Goal: Task Accomplishment & Management: Use online tool/utility

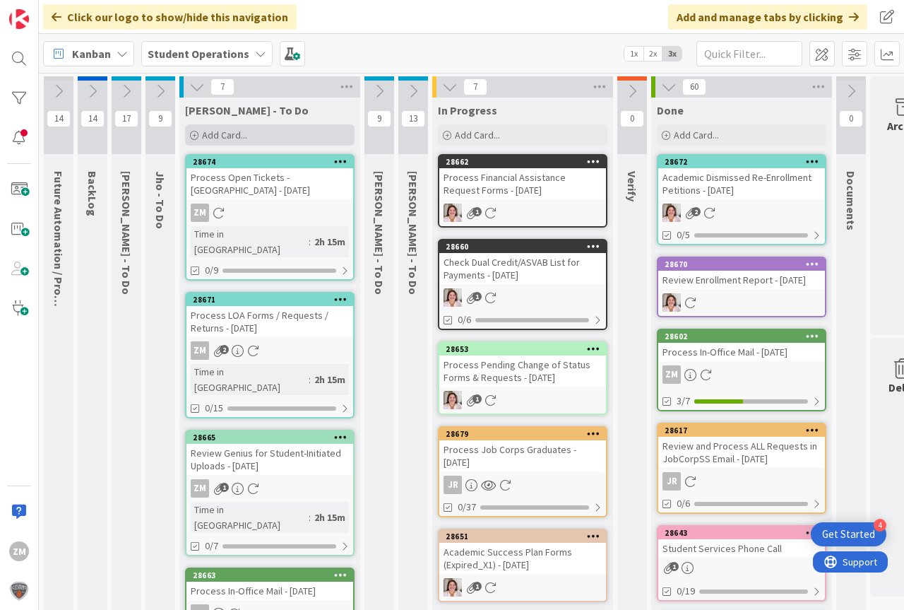
click at [224, 134] on span "Add Card..." at bounding box center [224, 135] width 45 height 13
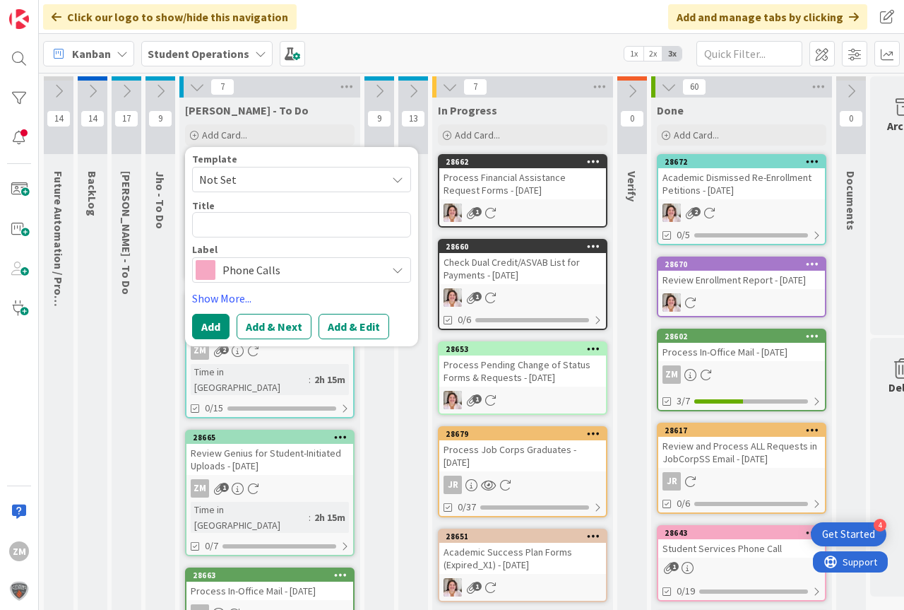
click at [402, 179] on icon at bounding box center [397, 179] width 11 height 11
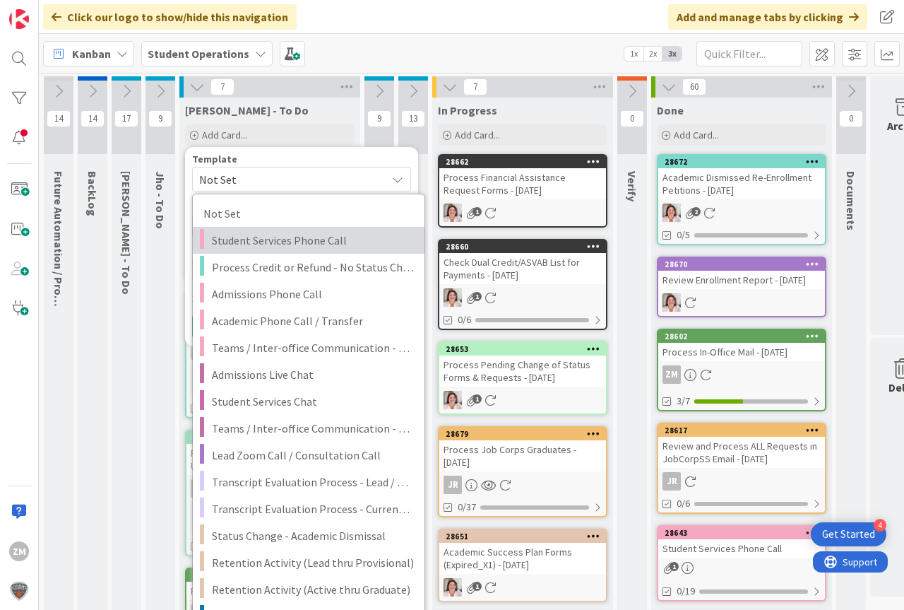
click at [300, 237] on span "Student Services Phone Call" at bounding box center [313, 240] width 202 height 18
type textarea "x"
type textarea "Student Services Phone Call"
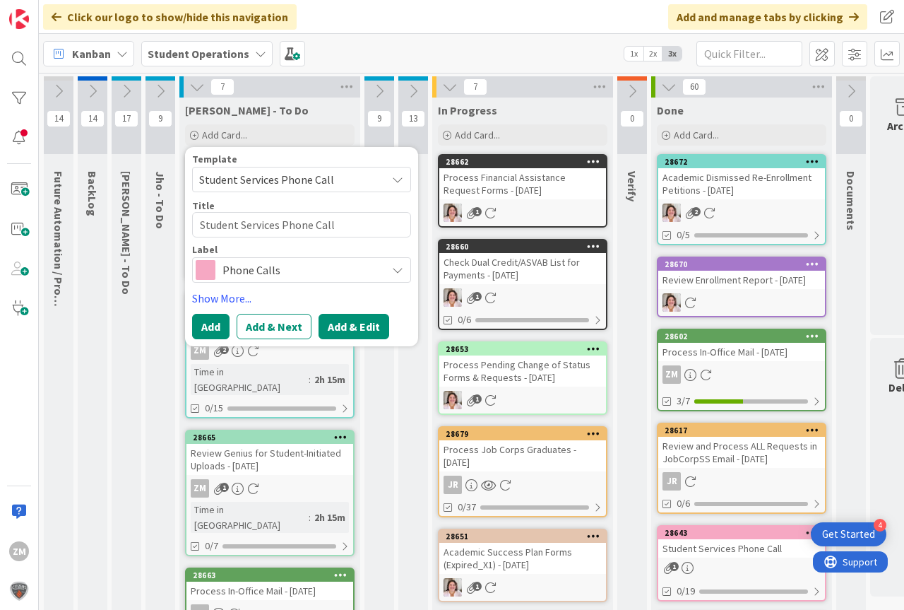
click at [364, 328] on button "Add & Edit" at bounding box center [354, 326] width 71 height 25
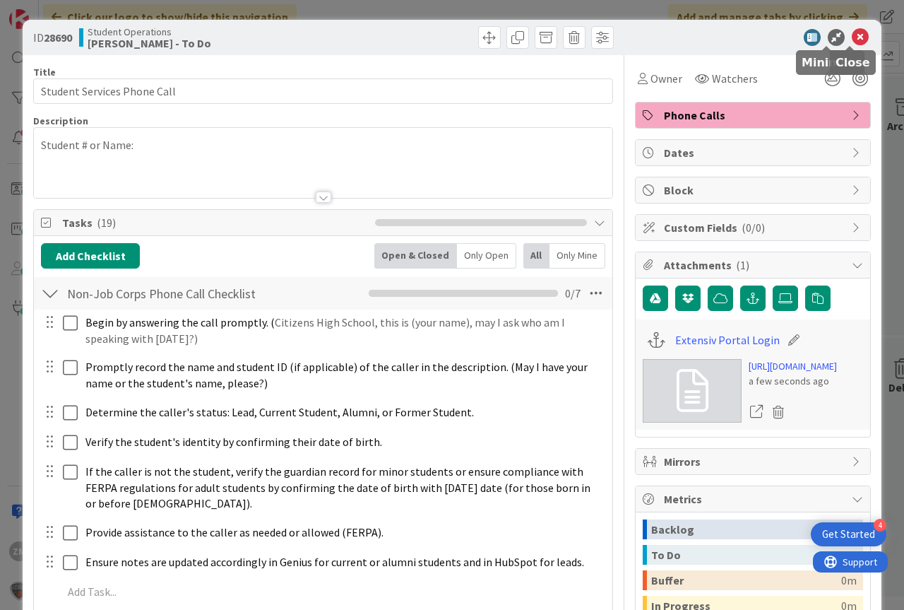
click at [852, 35] on icon at bounding box center [860, 37] width 17 height 17
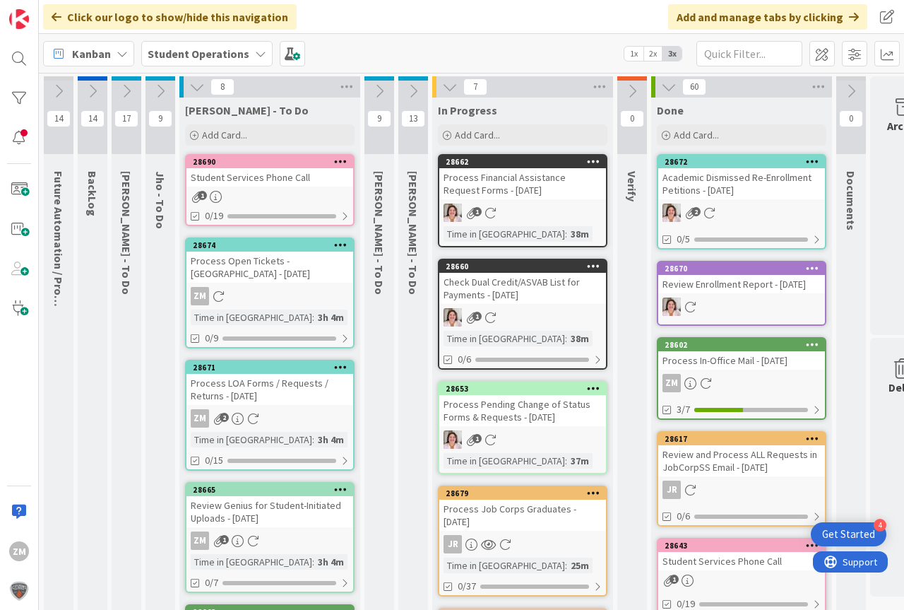
click at [343, 160] on icon at bounding box center [340, 161] width 13 height 10
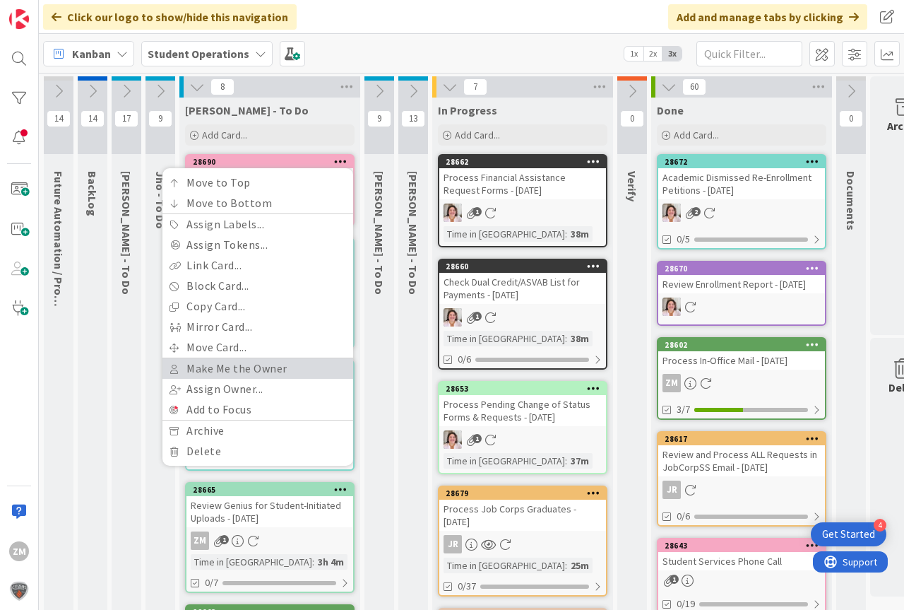
click at [237, 373] on link "Make Me the Owner" at bounding box center [257, 368] width 191 height 20
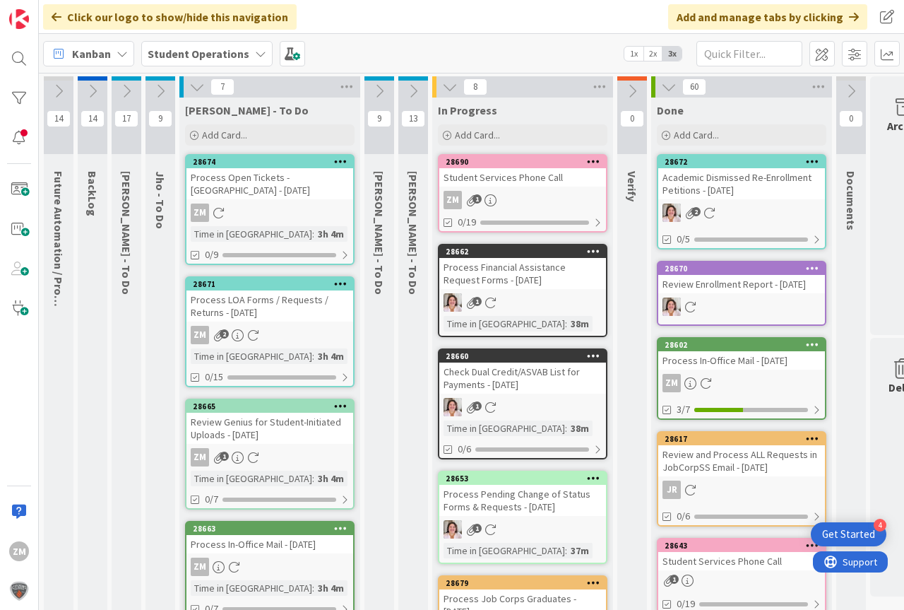
click at [489, 190] on link "28690 Student Services Phone Call ZM 1 0/19" at bounding box center [523, 193] width 170 height 78
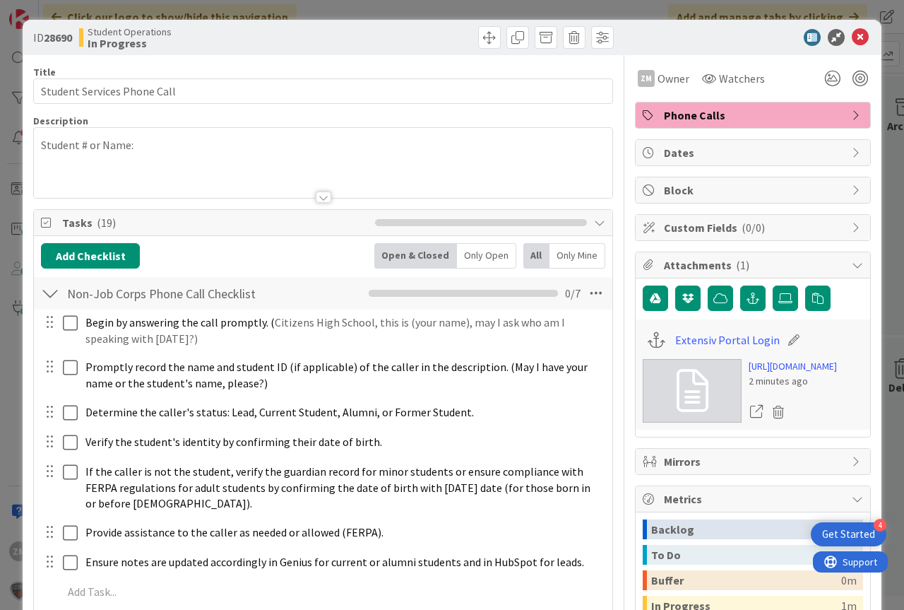
click at [166, 156] on div "Student # or Name:" at bounding box center [323, 163] width 579 height 70
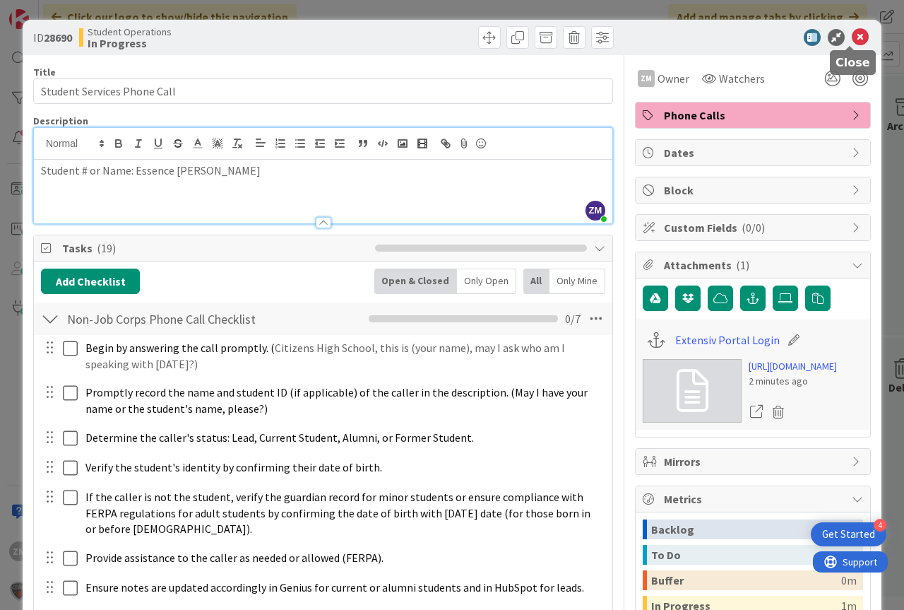
click at [852, 35] on icon at bounding box center [860, 37] width 17 height 17
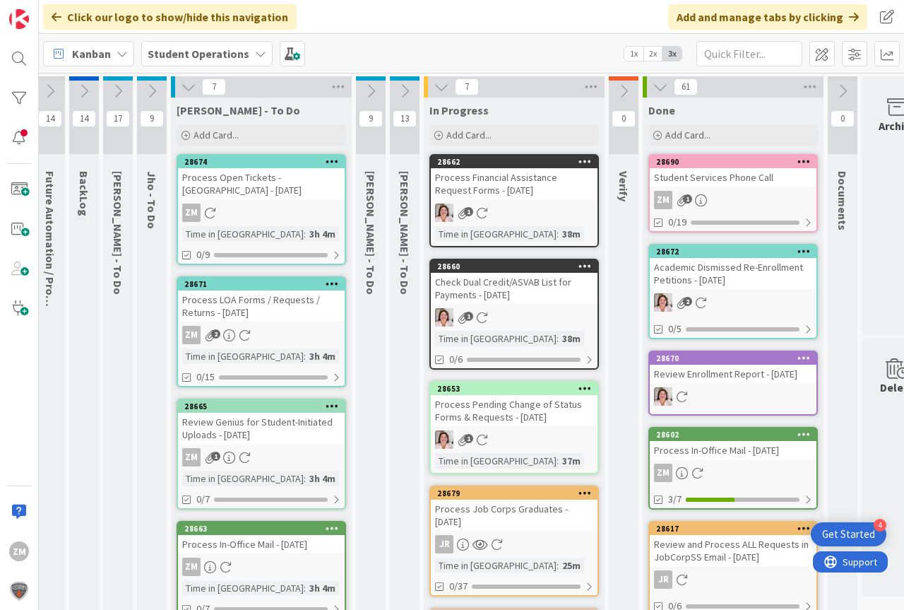
scroll to position [0, 11]
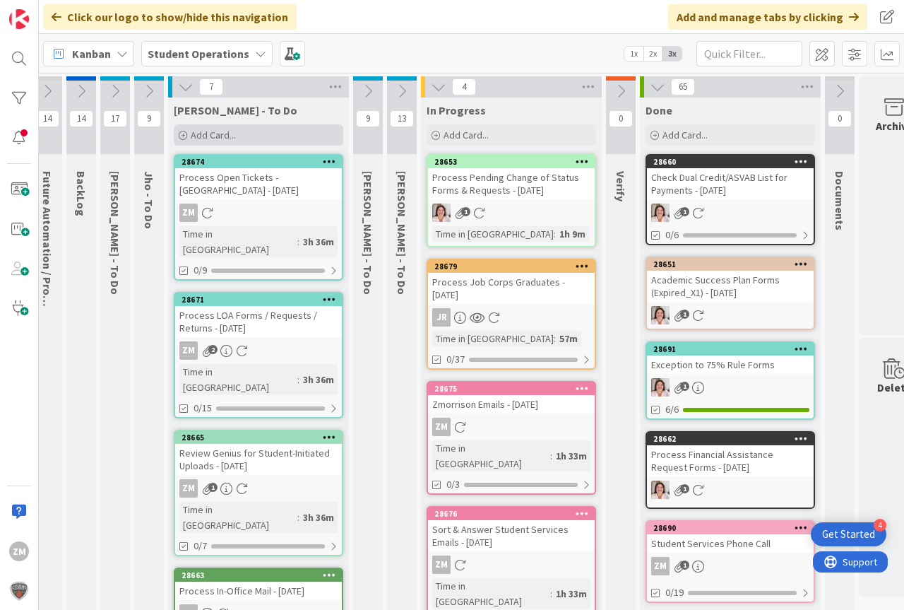
click at [195, 134] on span "Add Card..." at bounding box center [213, 135] width 45 height 13
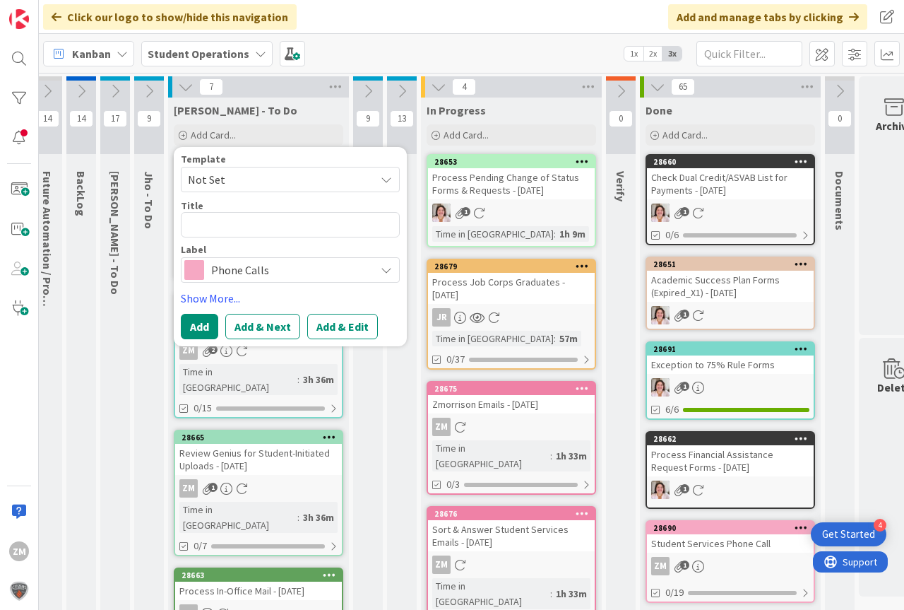
click at [386, 182] on icon at bounding box center [386, 179] width 11 height 11
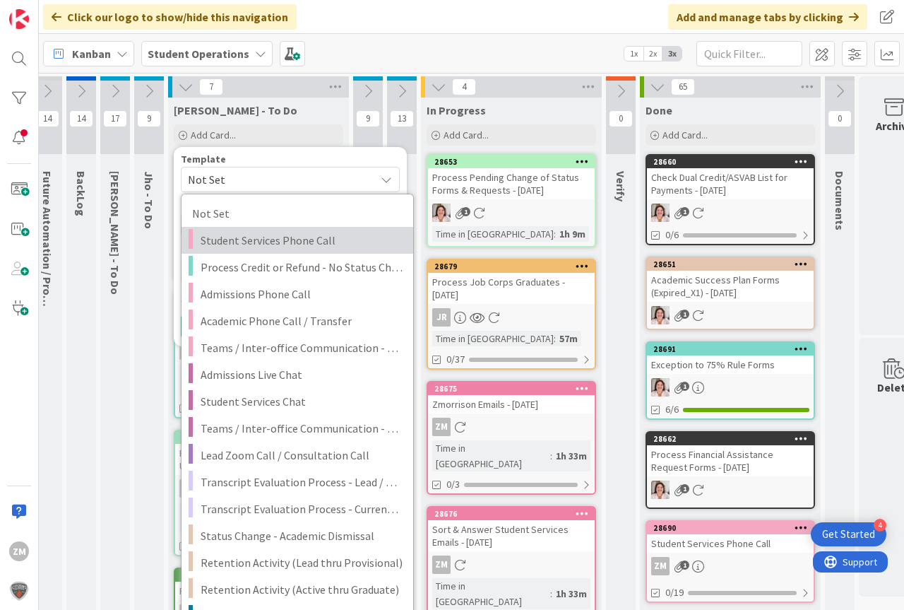
click at [307, 237] on span "Student Services Phone Call" at bounding box center [302, 240] width 202 height 18
type textarea "x"
type textarea "Student Services Phone Call"
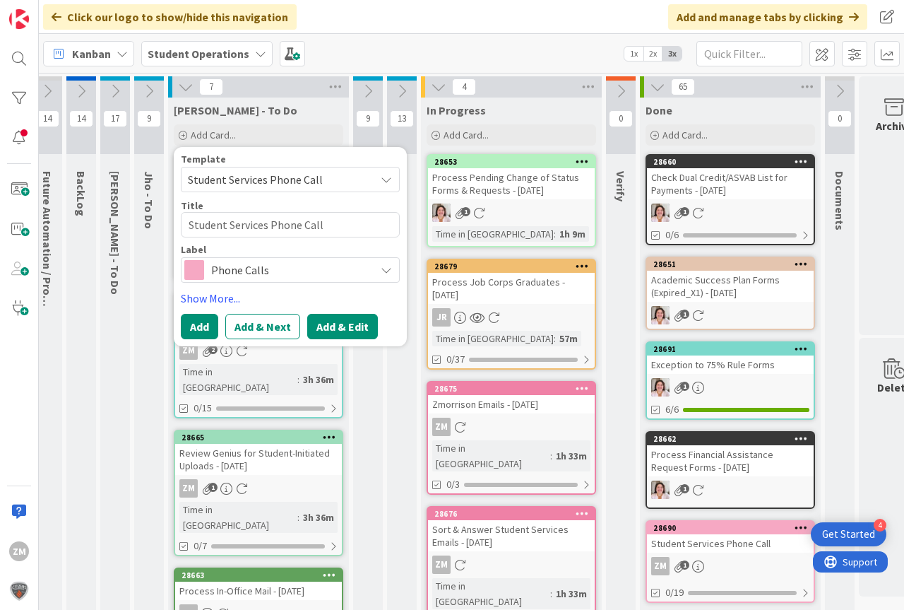
click at [345, 329] on button "Add & Edit" at bounding box center [342, 326] width 71 height 25
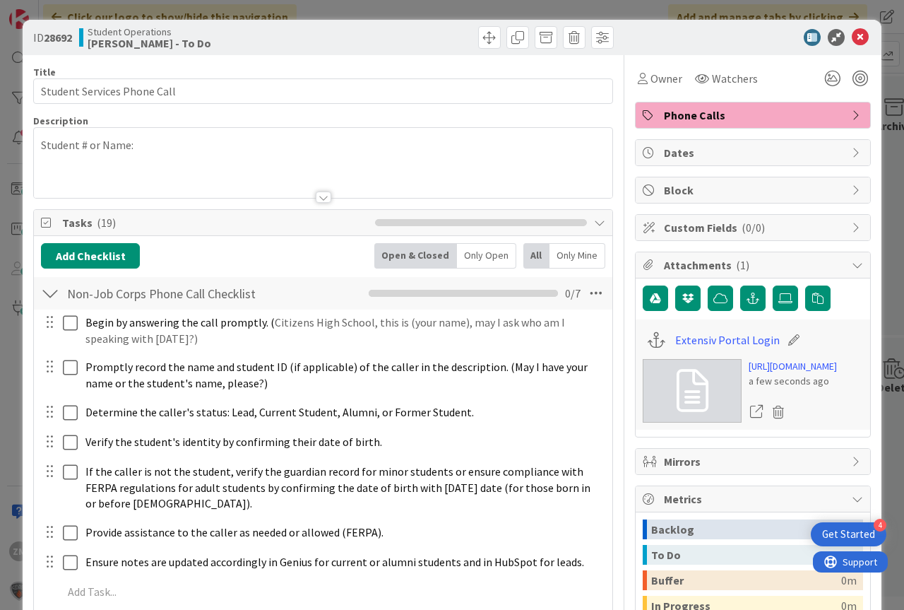
click at [148, 153] on div "Student # or Name:" at bounding box center [323, 163] width 579 height 70
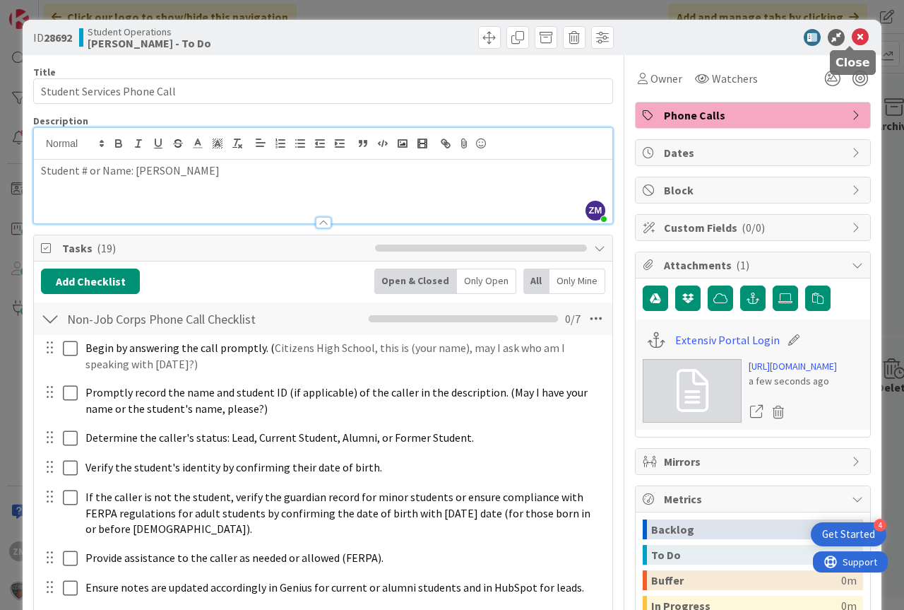
click at [853, 36] on icon at bounding box center [860, 37] width 17 height 17
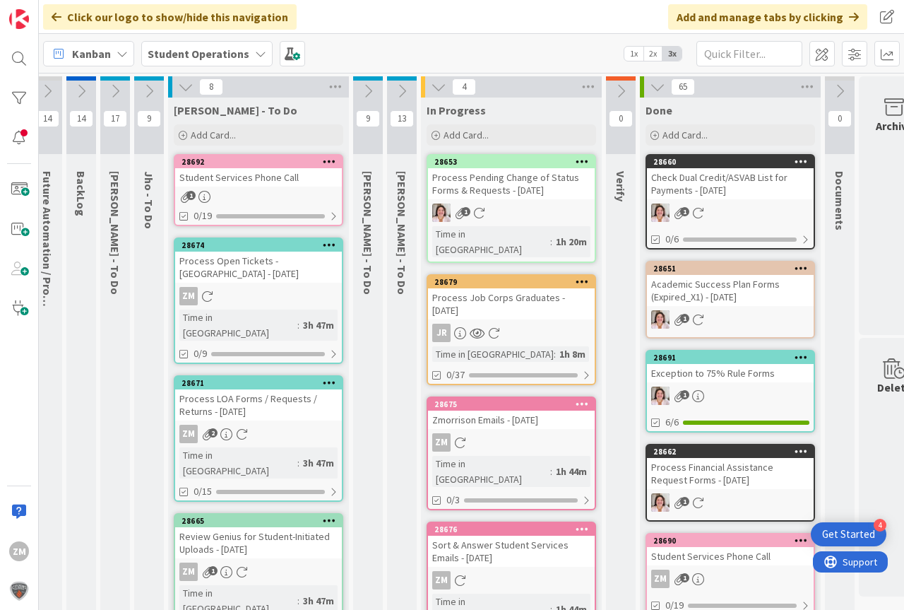
drag, startPoint x: 331, startPoint y: 161, endPoint x: 324, endPoint y: 167, distance: 9.5
click at [330, 161] on icon at bounding box center [329, 161] width 13 height 10
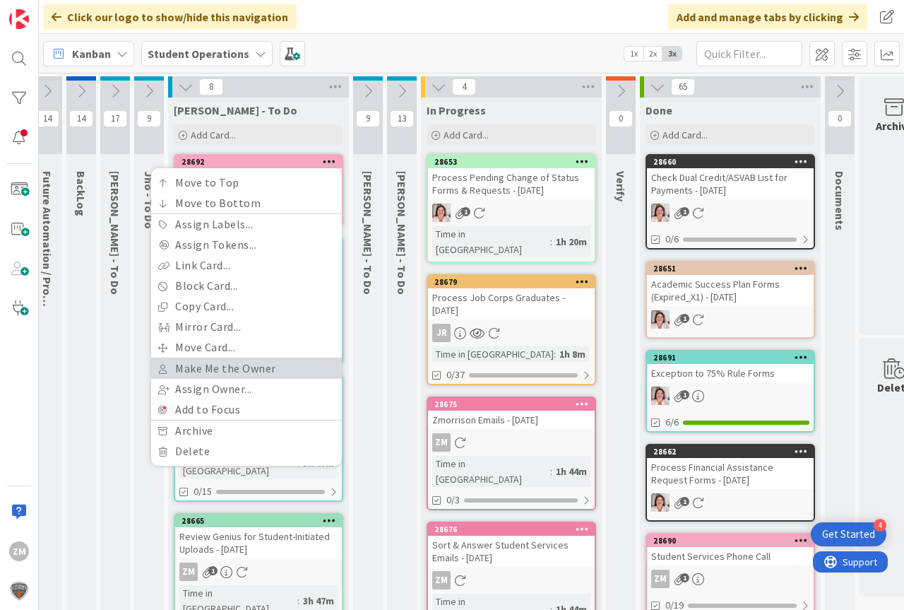
click at [206, 364] on link "Make Me the Owner" at bounding box center [246, 368] width 191 height 20
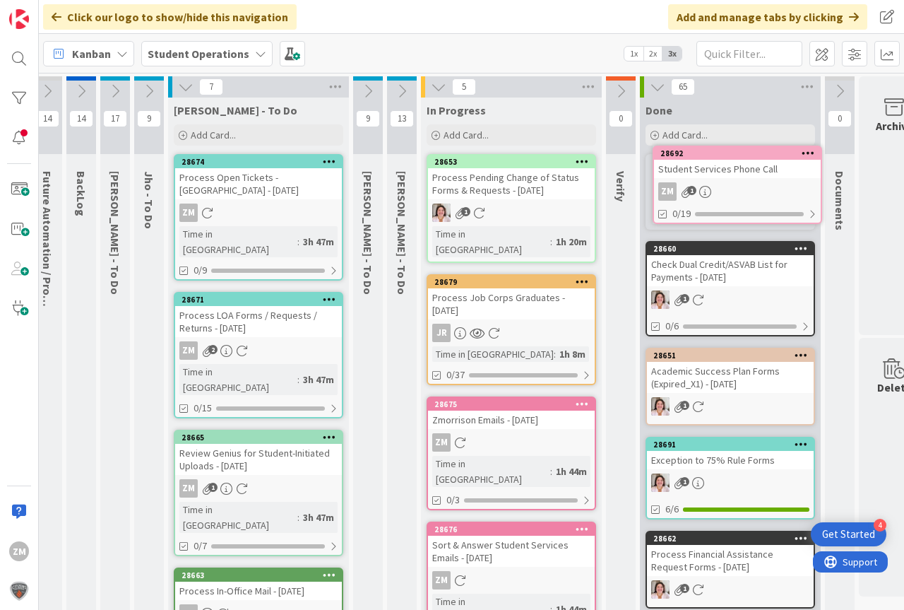
scroll to position [0, 52]
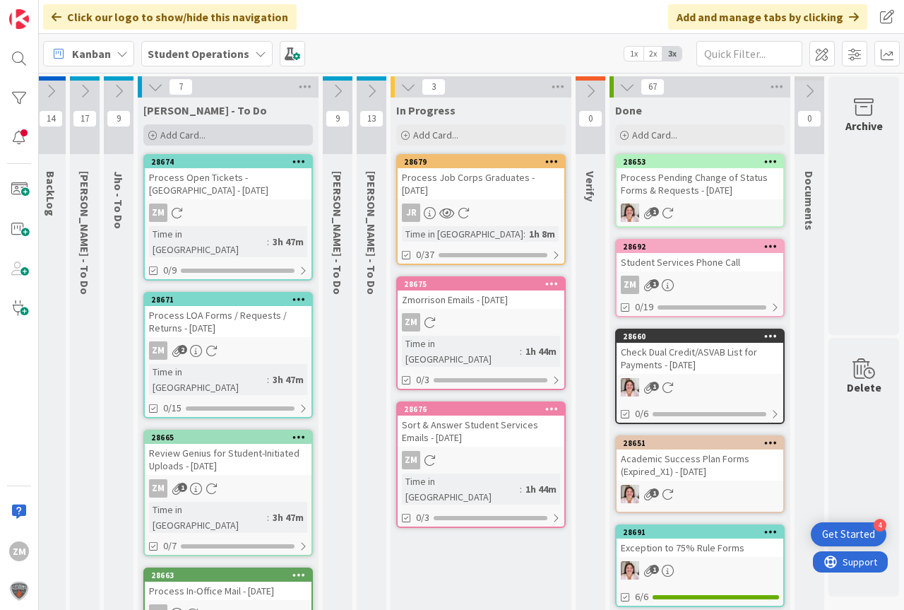
click at [170, 136] on span "Add Card..." at bounding box center [182, 135] width 45 height 13
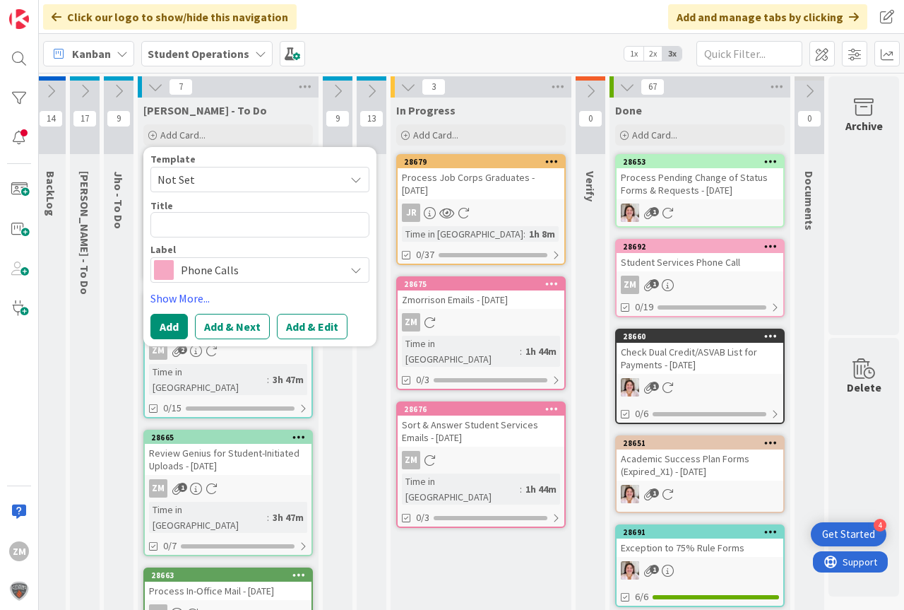
click at [350, 181] on icon at bounding box center [355, 179] width 11 height 11
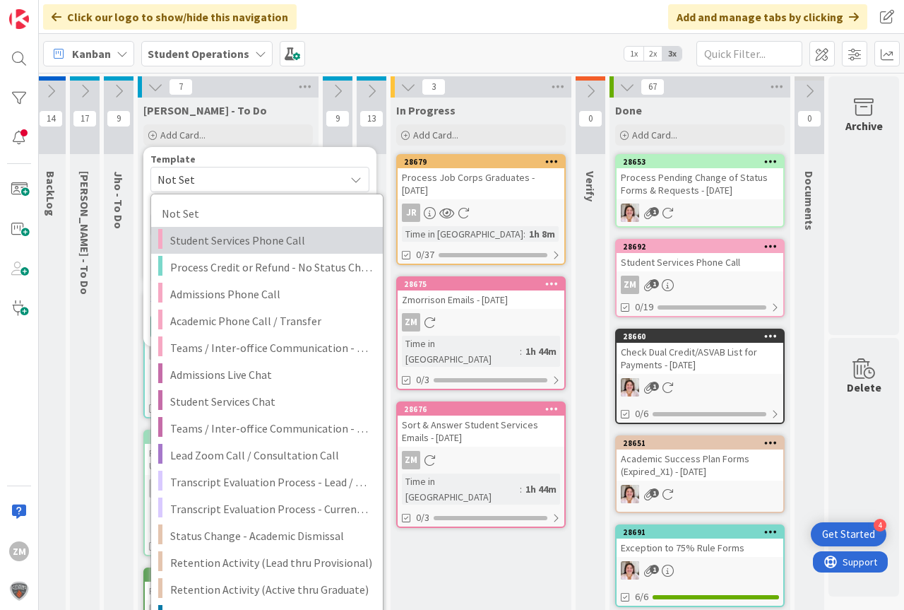
click at [246, 239] on span "Student Services Phone Call" at bounding box center [271, 240] width 202 height 18
type textarea "x"
type textarea "Student Services Phone Call"
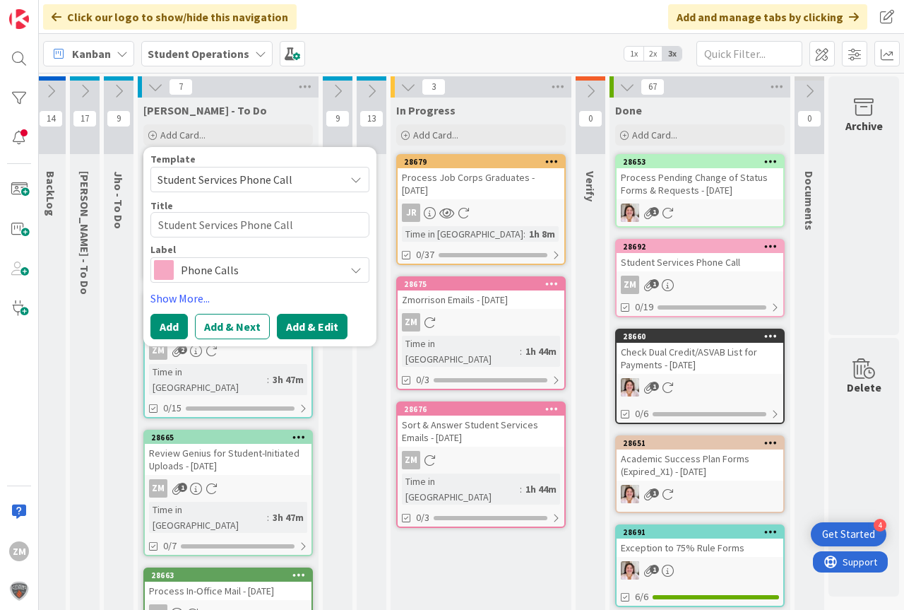
click at [297, 330] on button "Add & Edit" at bounding box center [312, 326] width 71 height 25
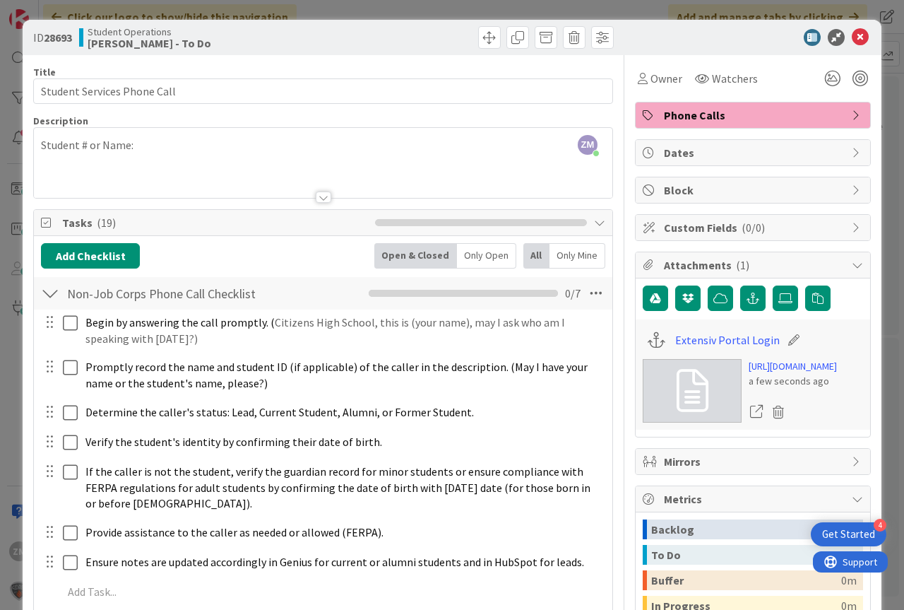
click at [177, 143] on div "ZM [PERSON_NAME] just joined Student # or Name:" at bounding box center [323, 163] width 579 height 70
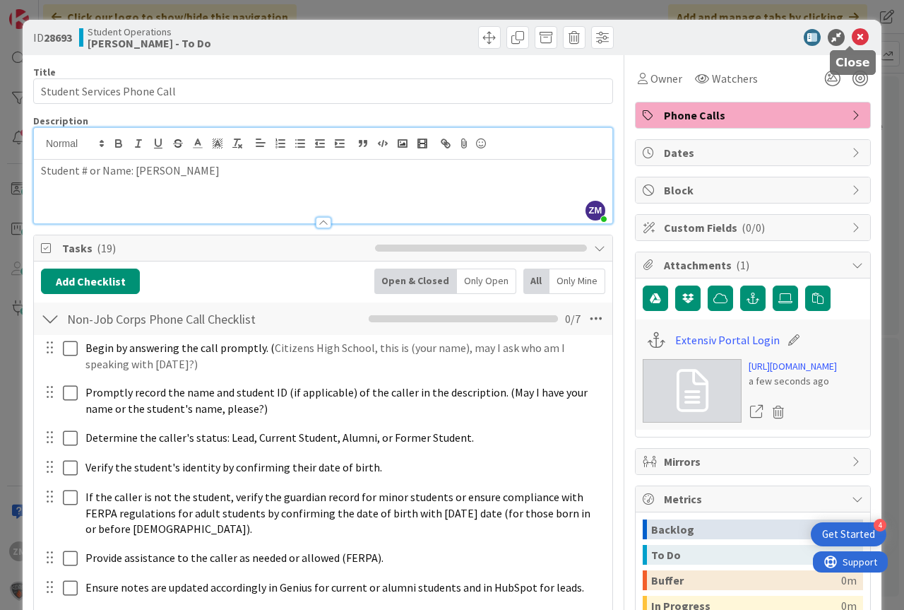
click at [852, 35] on icon at bounding box center [860, 37] width 17 height 17
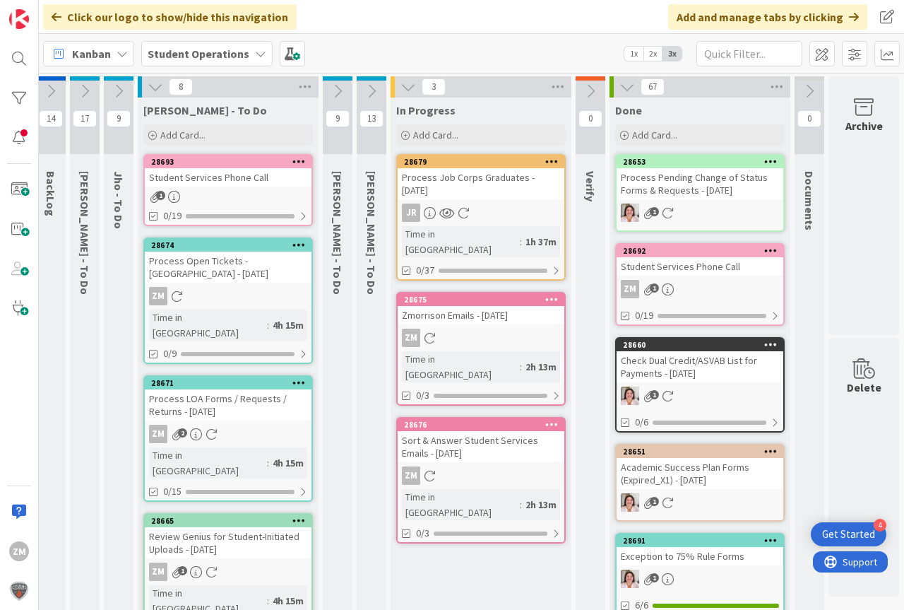
click at [297, 162] on div at bounding box center [298, 162] width 25 height 10
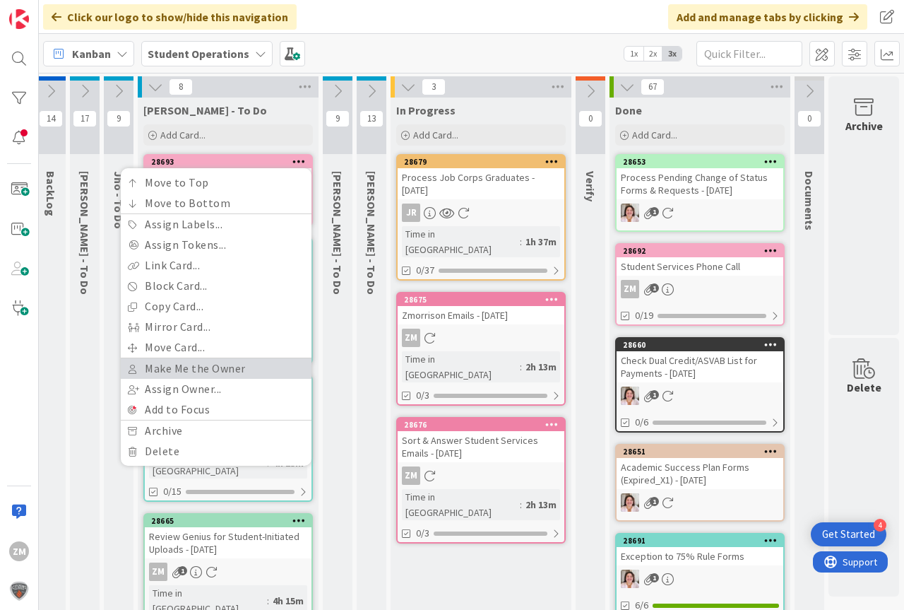
click at [167, 361] on link "Make Me the Owner" at bounding box center [216, 368] width 191 height 20
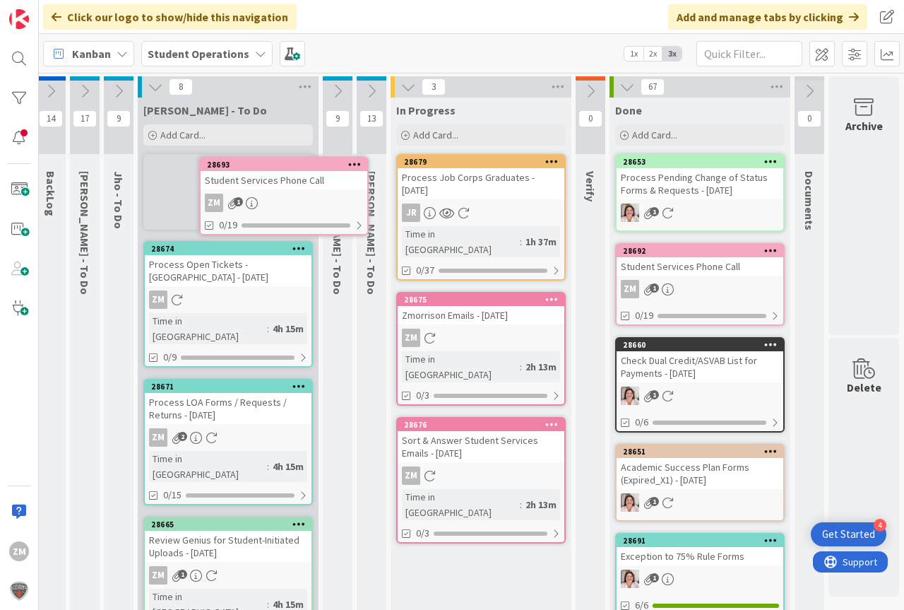
scroll to position [0, 48]
